Goal: Transaction & Acquisition: Purchase product/service

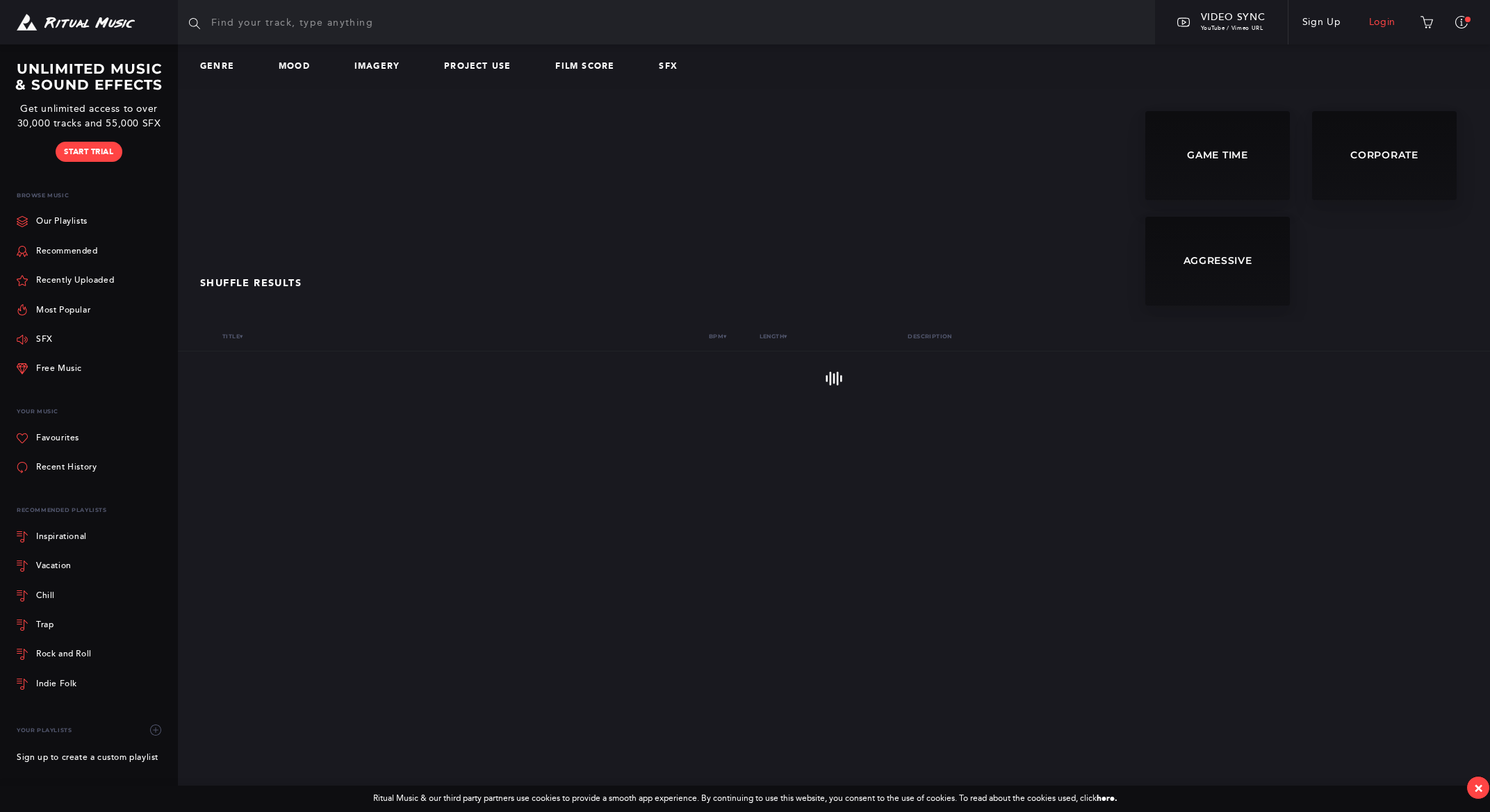
click at [1385, 22] on link "Login" at bounding box center [1382, 22] width 55 height 39
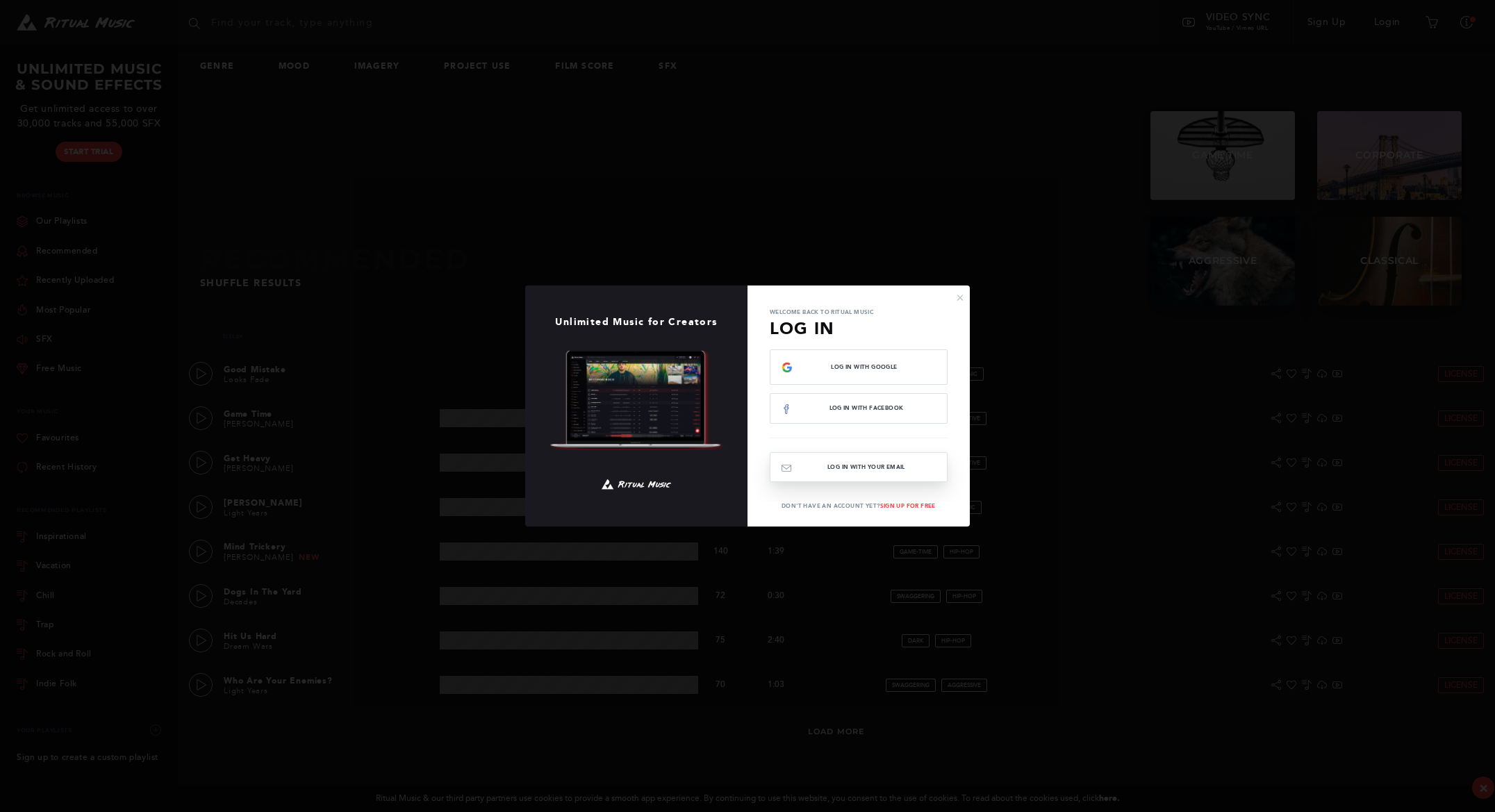
click at [878, 472] on button "Log In with your email" at bounding box center [858, 467] width 177 height 30
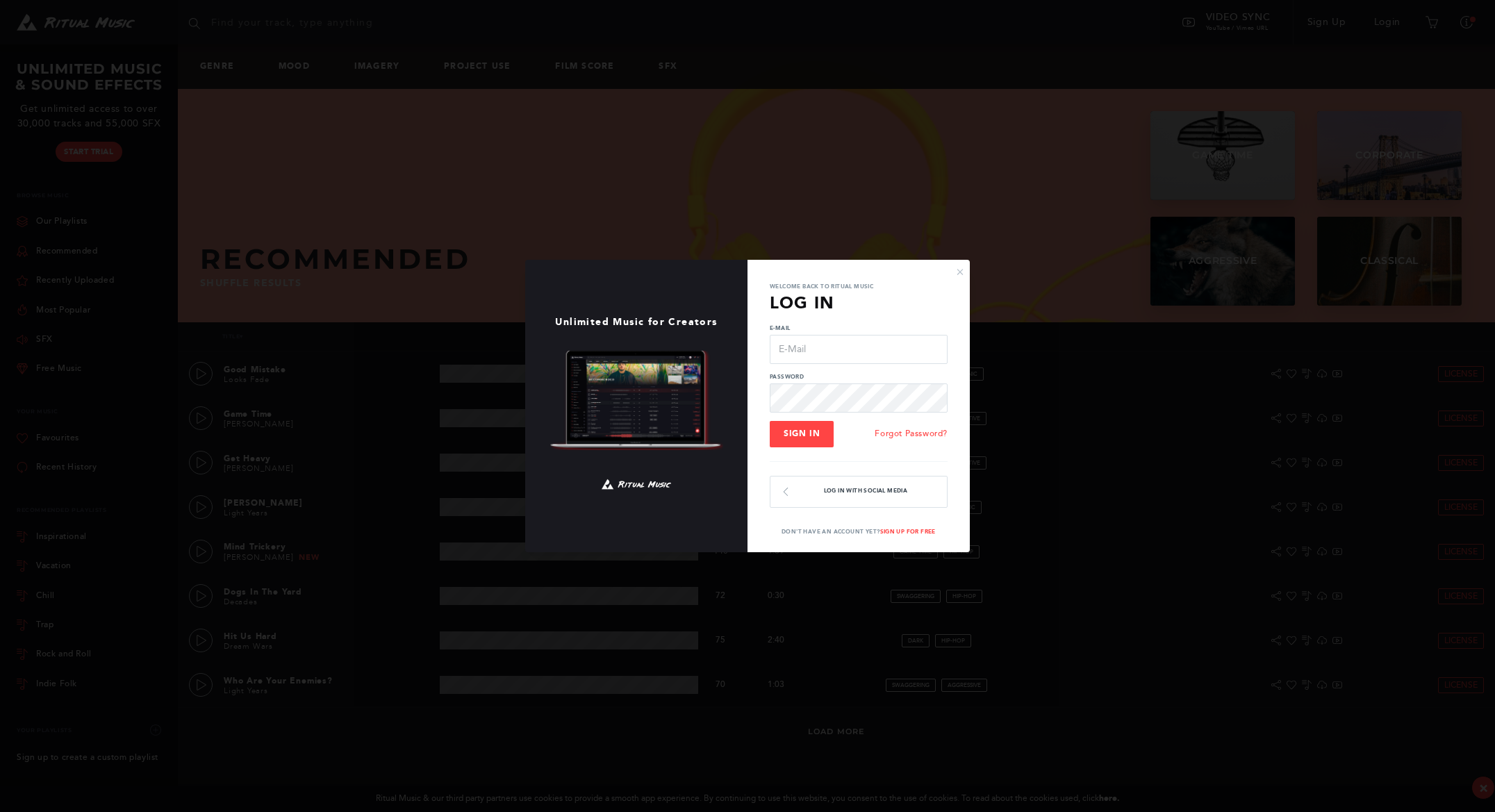
type input "[EMAIL_ADDRESS][DOMAIN_NAME]"
click at [810, 437] on span "Sign In" at bounding box center [802, 433] width 36 height 10
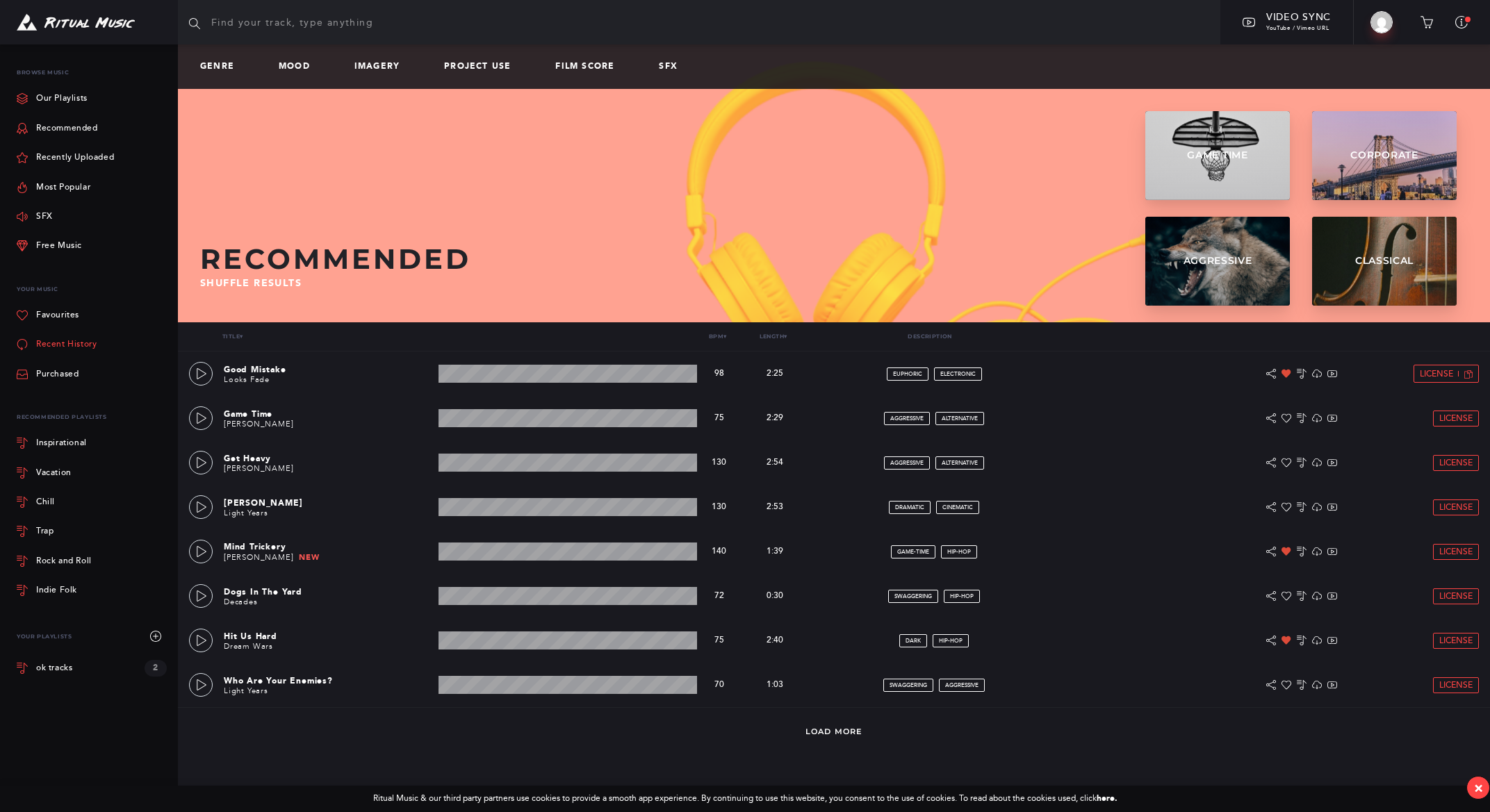
click at [67, 343] on link "Recent History" at bounding box center [56, 344] width 80 height 29
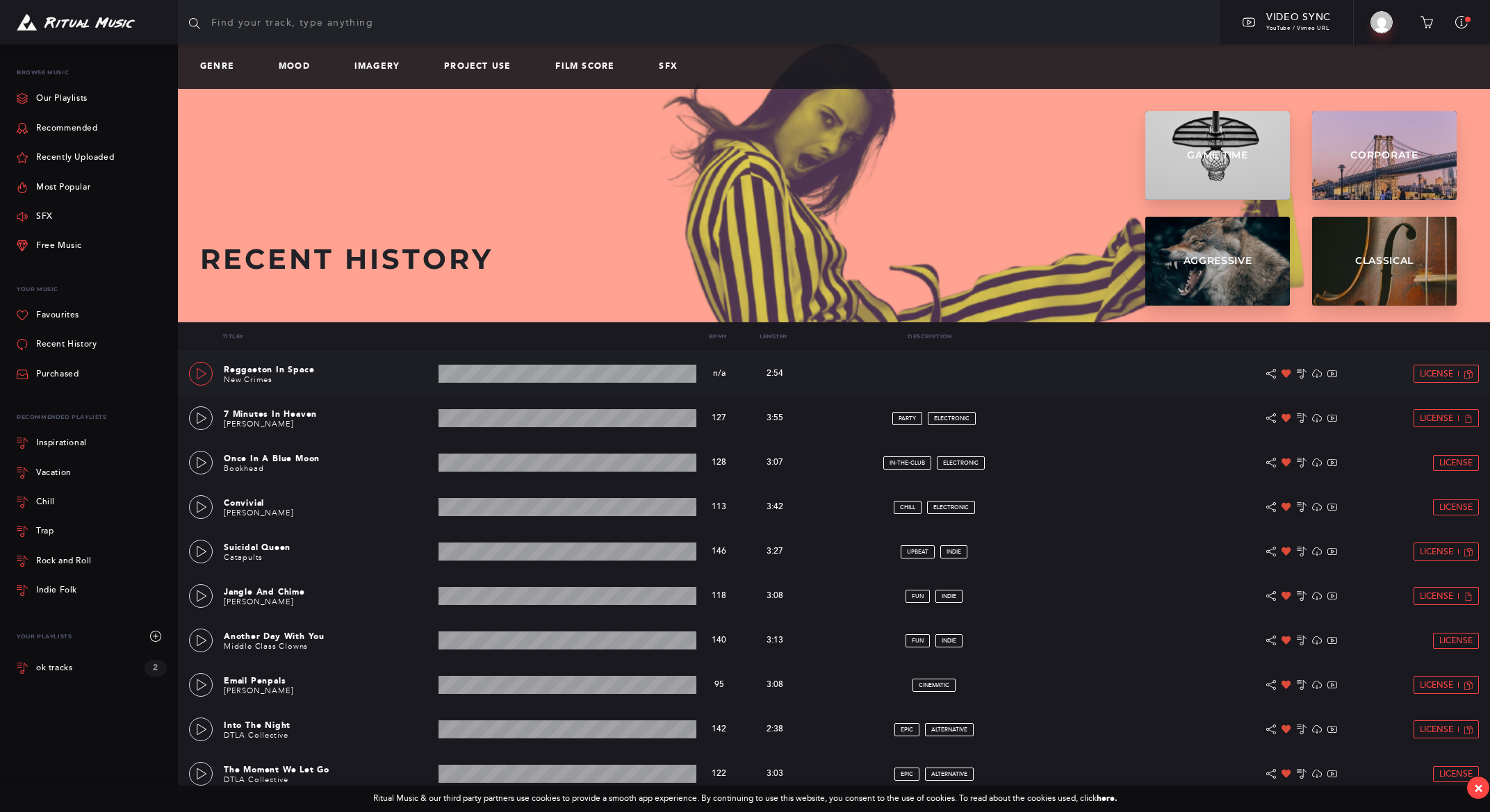
click at [203, 374] on icon at bounding box center [201, 374] width 11 height 11
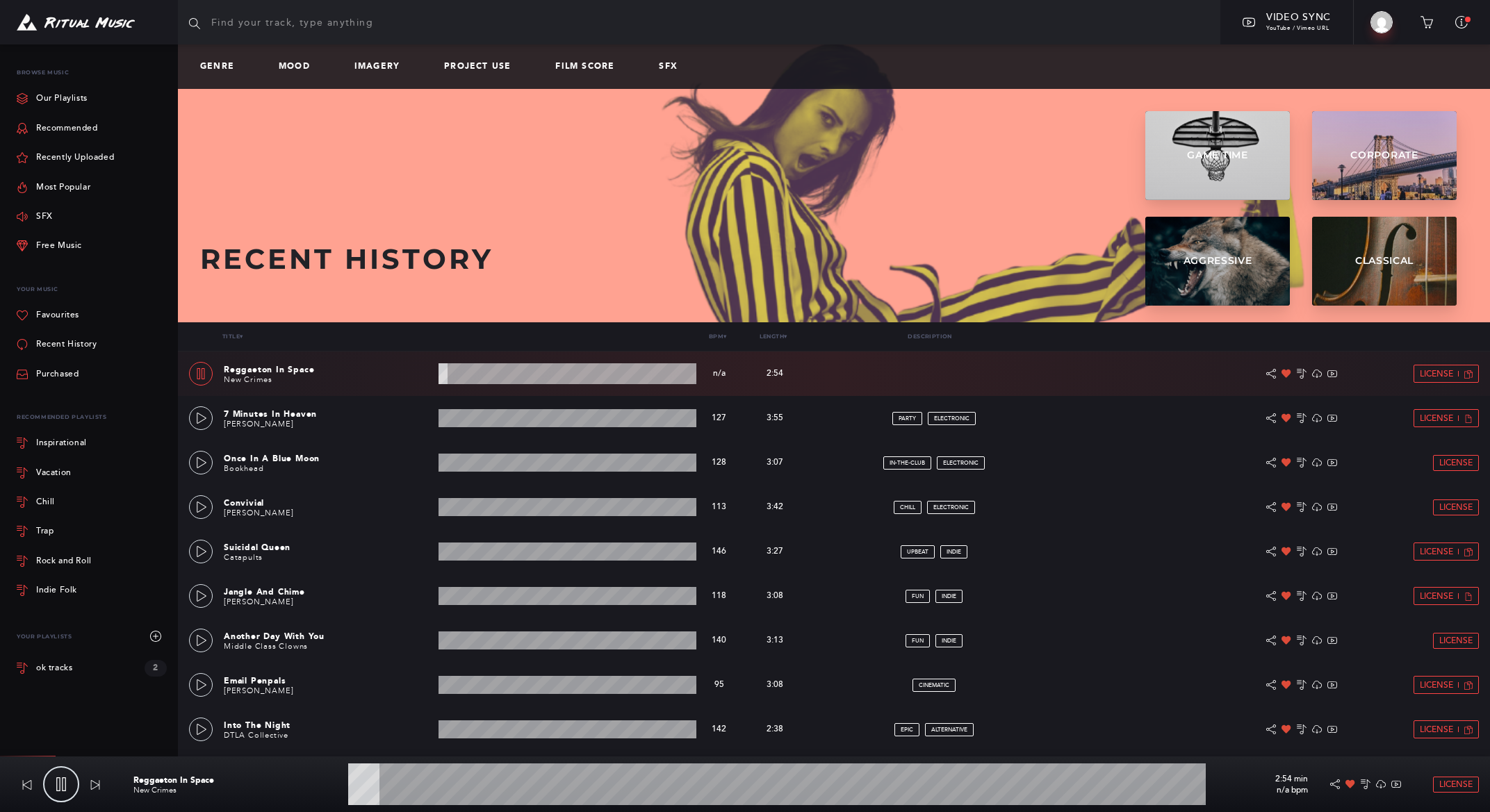
click at [203, 374] on icon at bounding box center [201, 374] width 11 height 11
type input "3.77"
click at [1441, 375] on span "License" at bounding box center [1437, 374] width 34 height 9
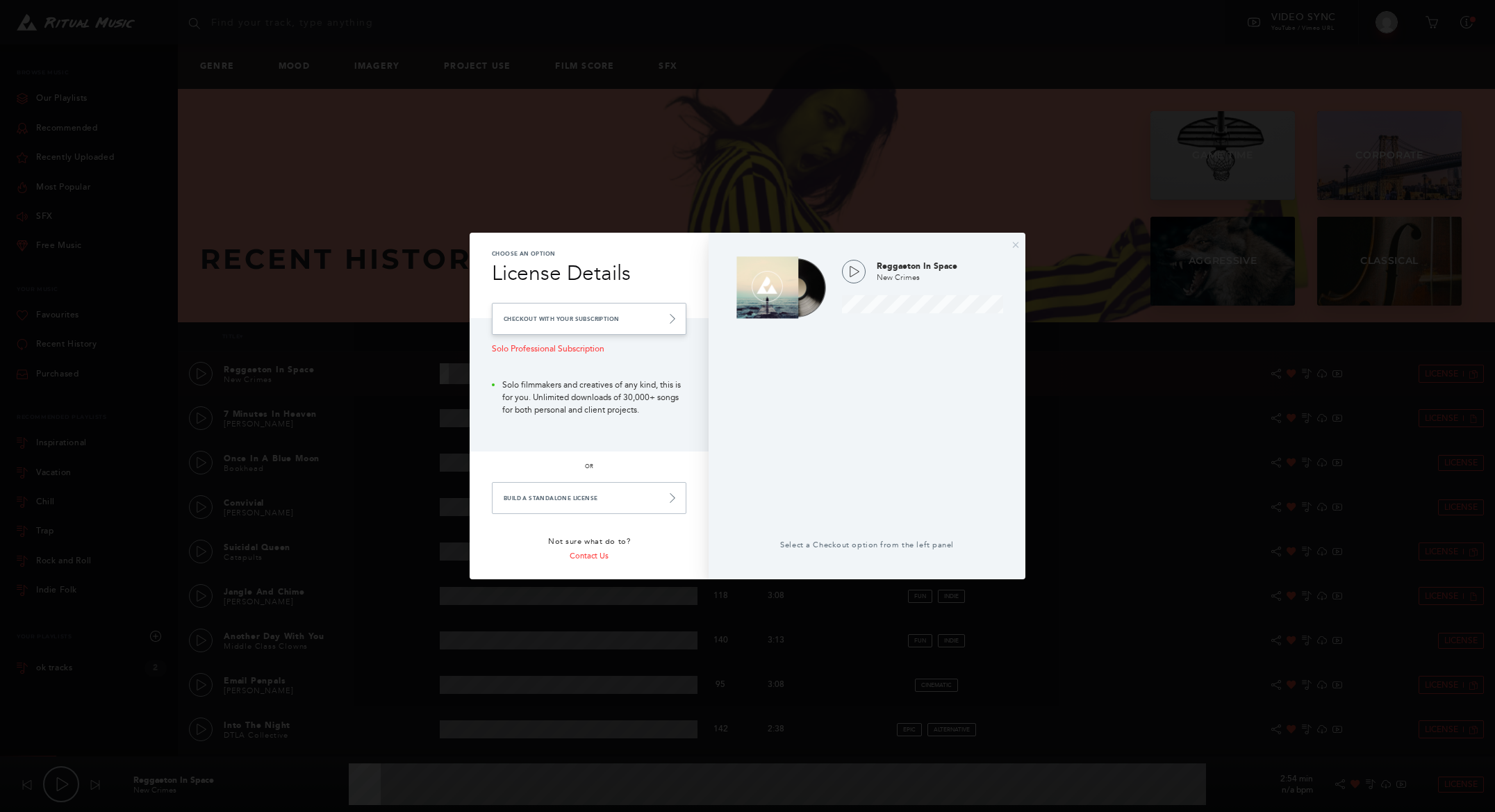
click at [619, 320] on link "Checkout with your Subscription" at bounding box center [589, 319] width 195 height 32
click at [647, 315] on link "Checkout with your Subscription" at bounding box center [589, 319] width 195 height 32
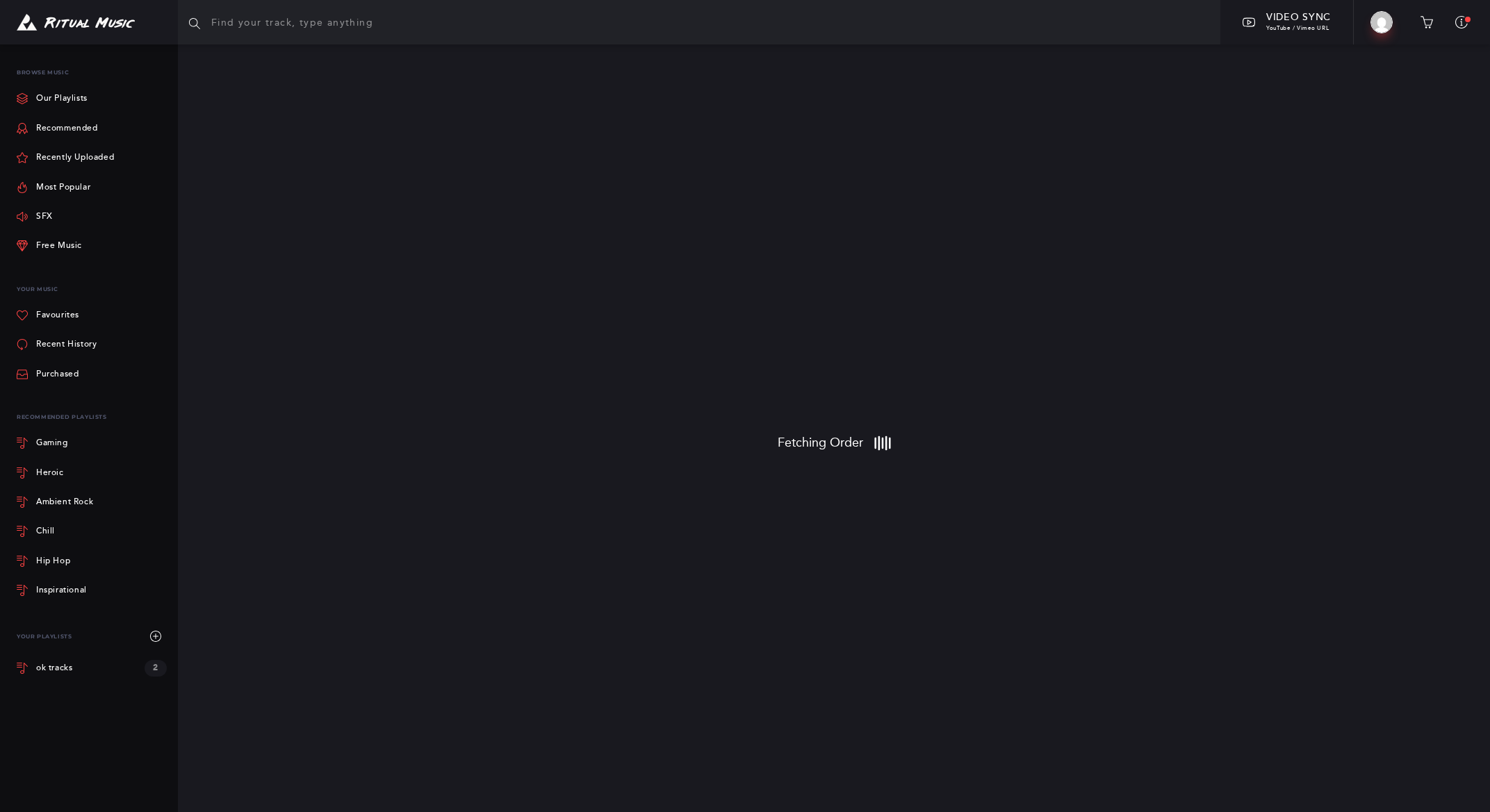
scroll to position [13, 0]
